Goal: Find specific page/section: Find specific page/section

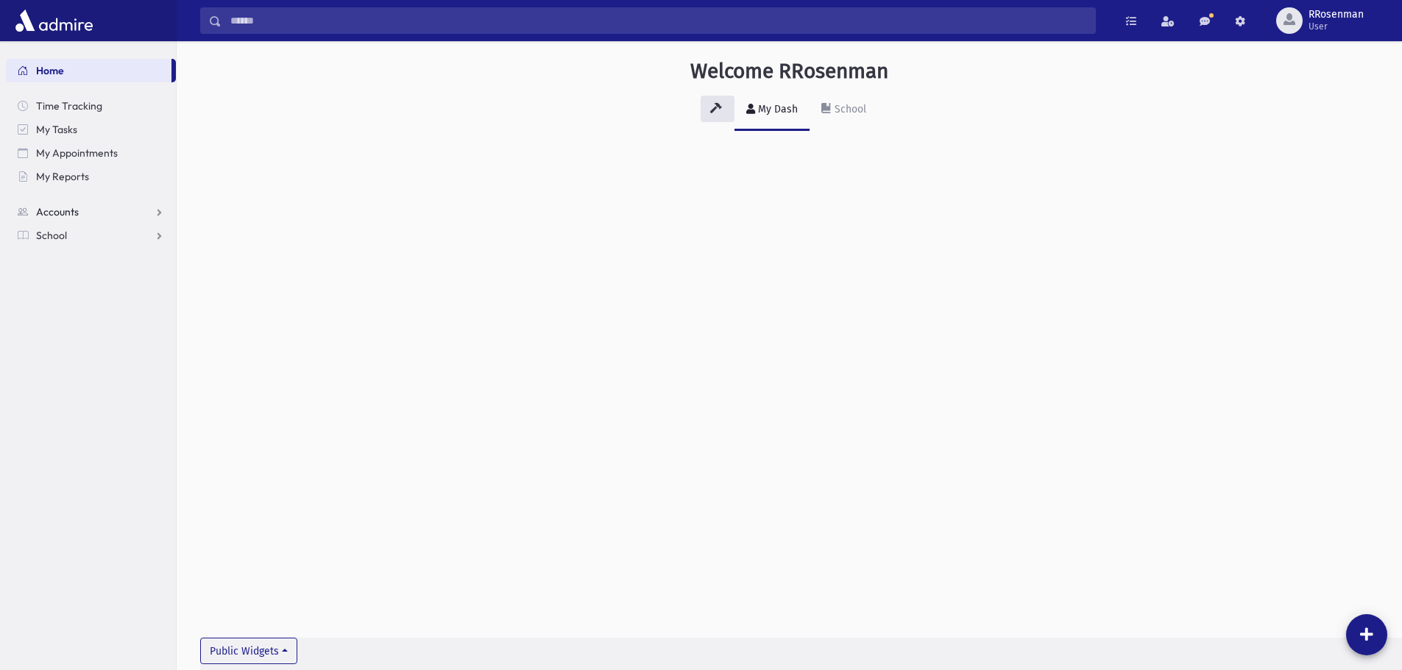
click at [58, 217] on span "Accounts" at bounding box center [57, 211] width 43 height 13
click at [58, 291] on link "School" at bounding box center [91, 283] width 170 height 24
click at [57, 262] on span "Students" at bounding box center [64, 258] width 40 height 13
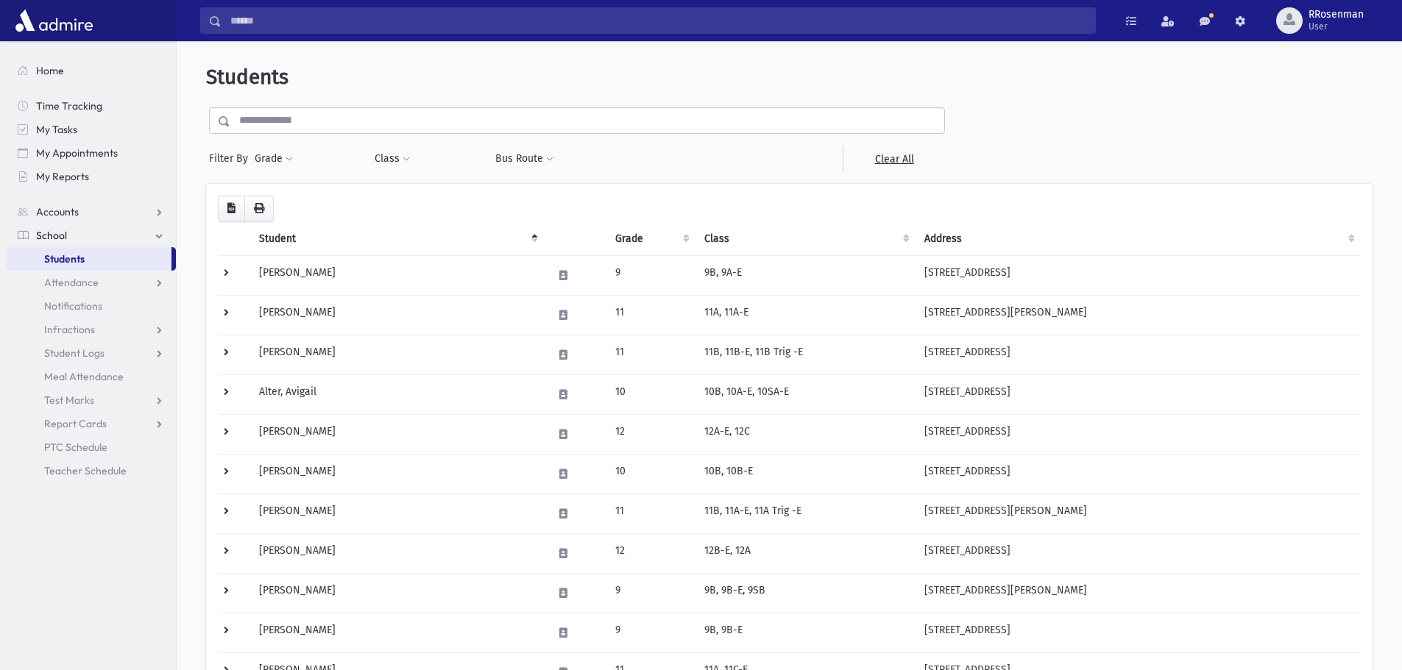
click at [291, 119] on input "text" at bounding box center [587, 120] width 714 height 26
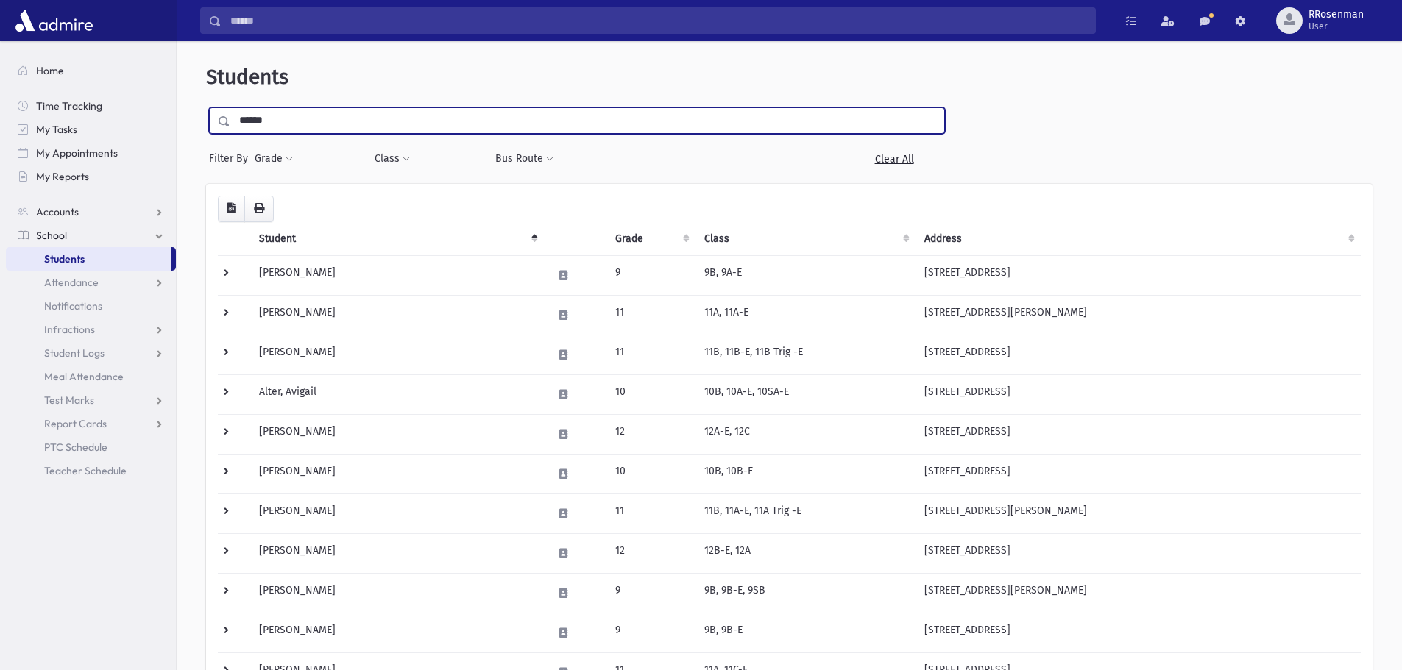
type input "******"
click at [206, 107] on input "submit" at bounding box center [226, 117] width 41 height 20
